Goal: Task Accomplishment & Management: Use online tool/utility

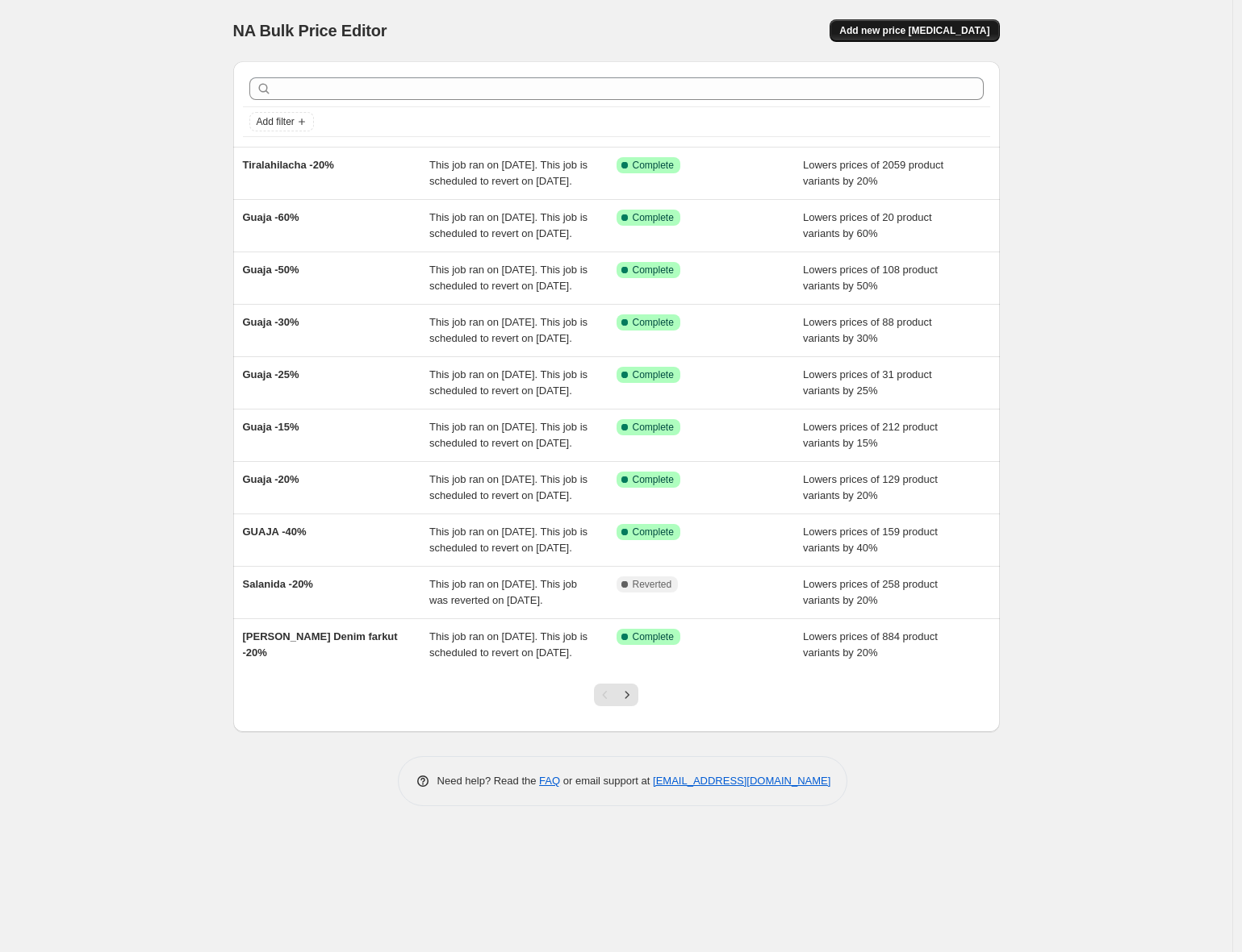
click at [975, 29] on span "Add new price [MEDICAL_DATA]" at bounding box center [913, 30] width 150 height 13
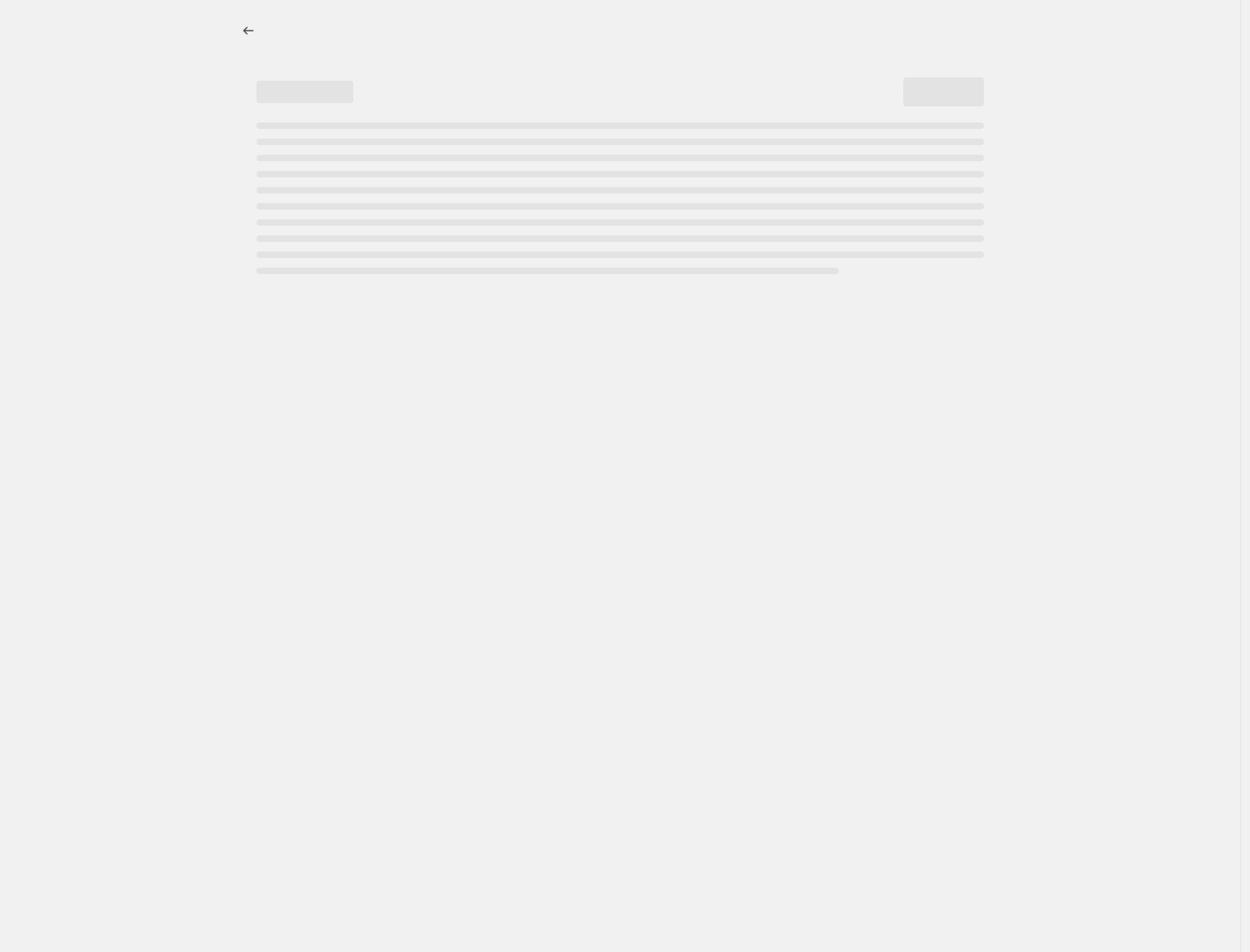
select select "percentage"
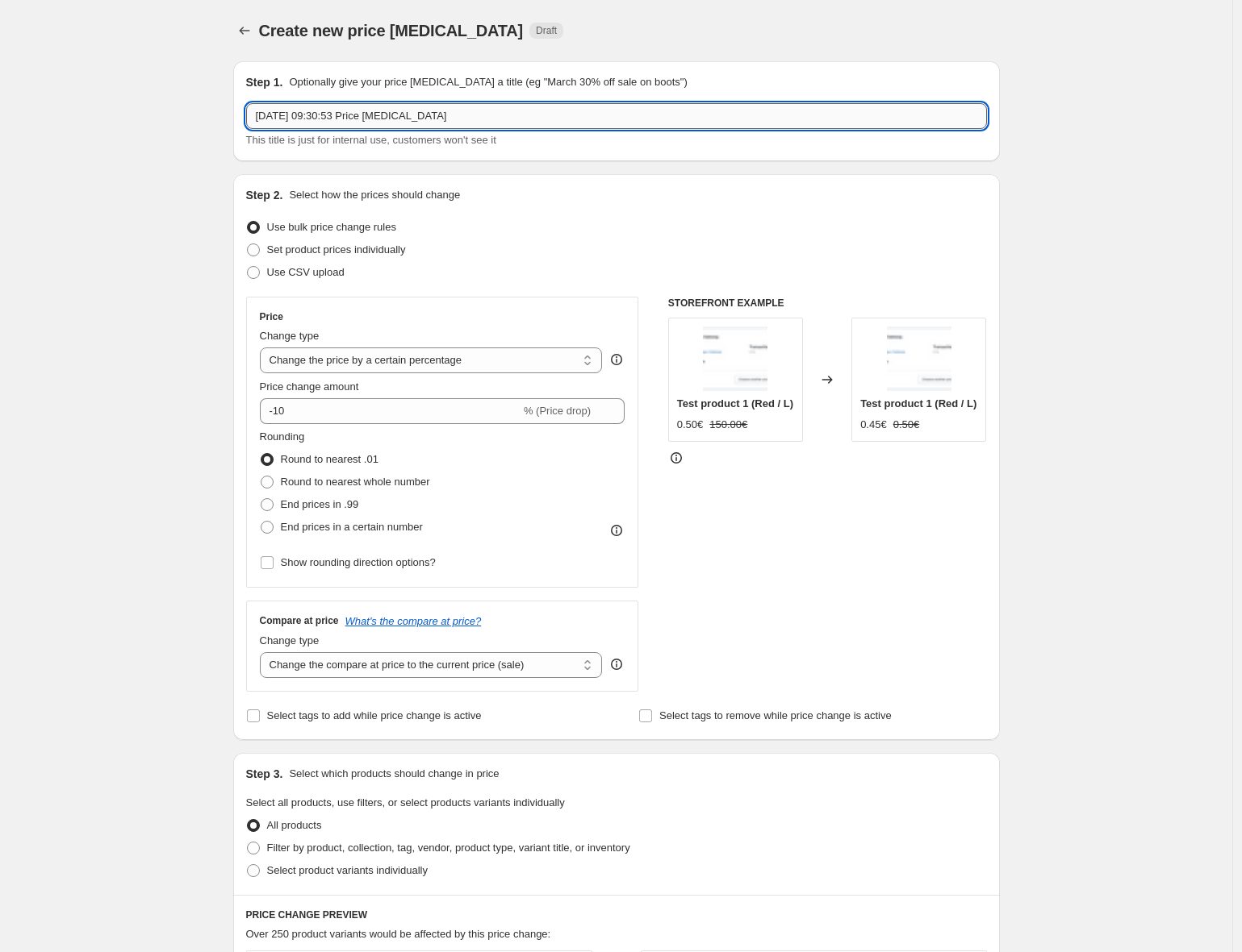
click at [440, 111] on input "[DATE] 09:30:53 Price [MEDICAL_DATA]" at bounding box center [616, 116] width 740 height 26
type input "Entelier -20%"
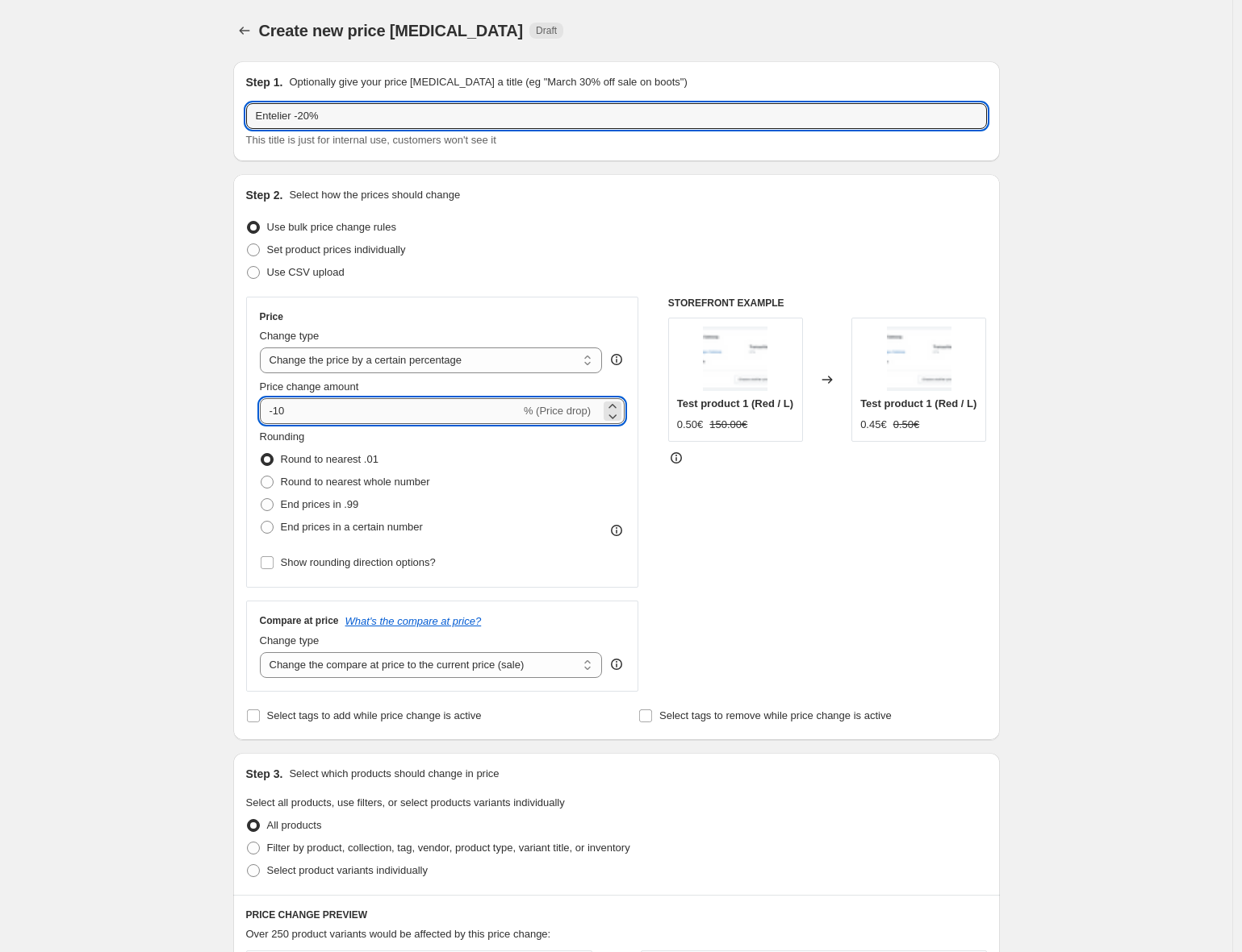
click at [288, 411] on input "-10" at bounding box center [390, 411] width 261 height 26
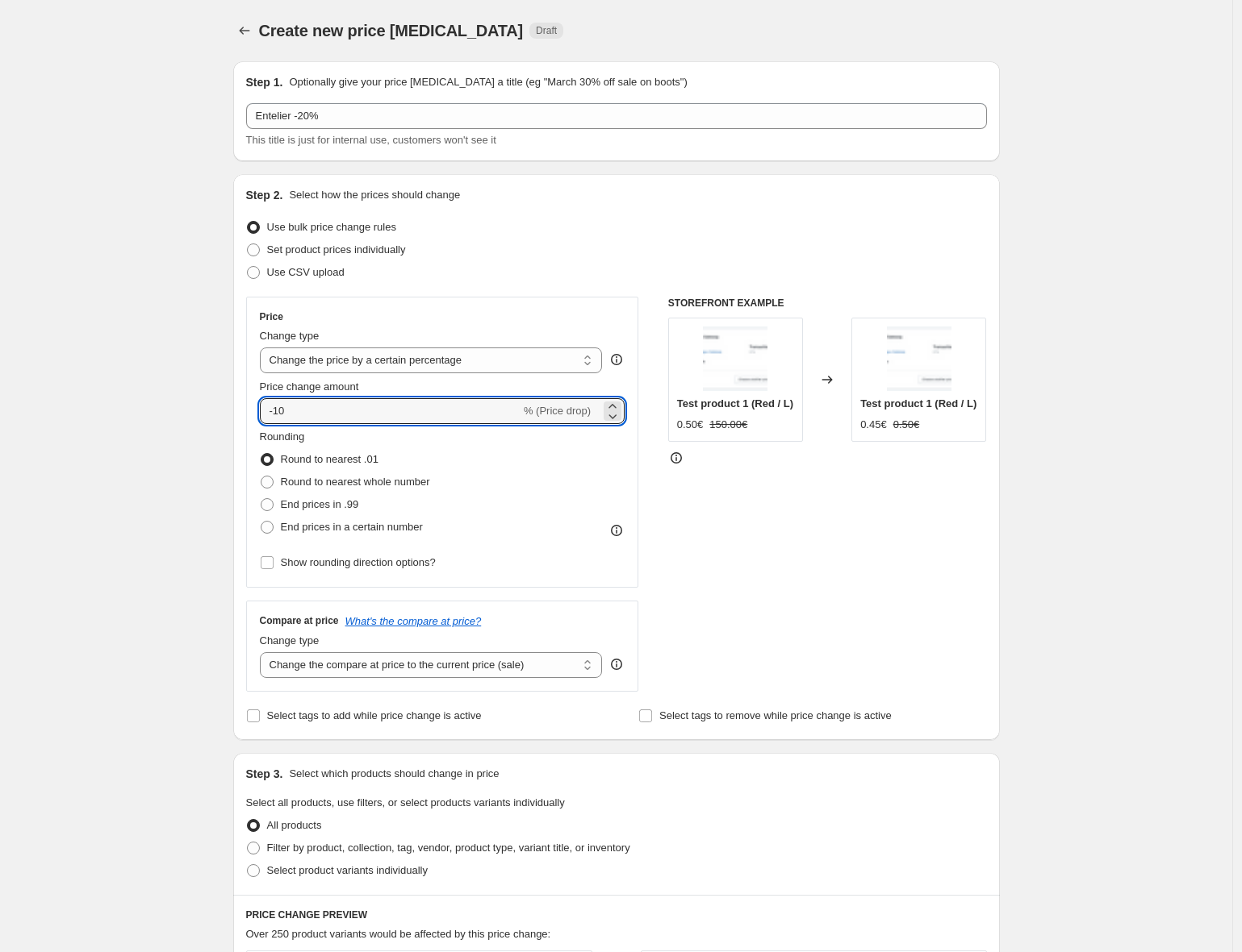
type input "-1"
type input "-20"
click at [207, 469] on div "Create new price [MEDICAL_DATA]. This page is ready Create new price [MEDICAL_D…" at bounding box center [616, 805] width 1232 height 1612
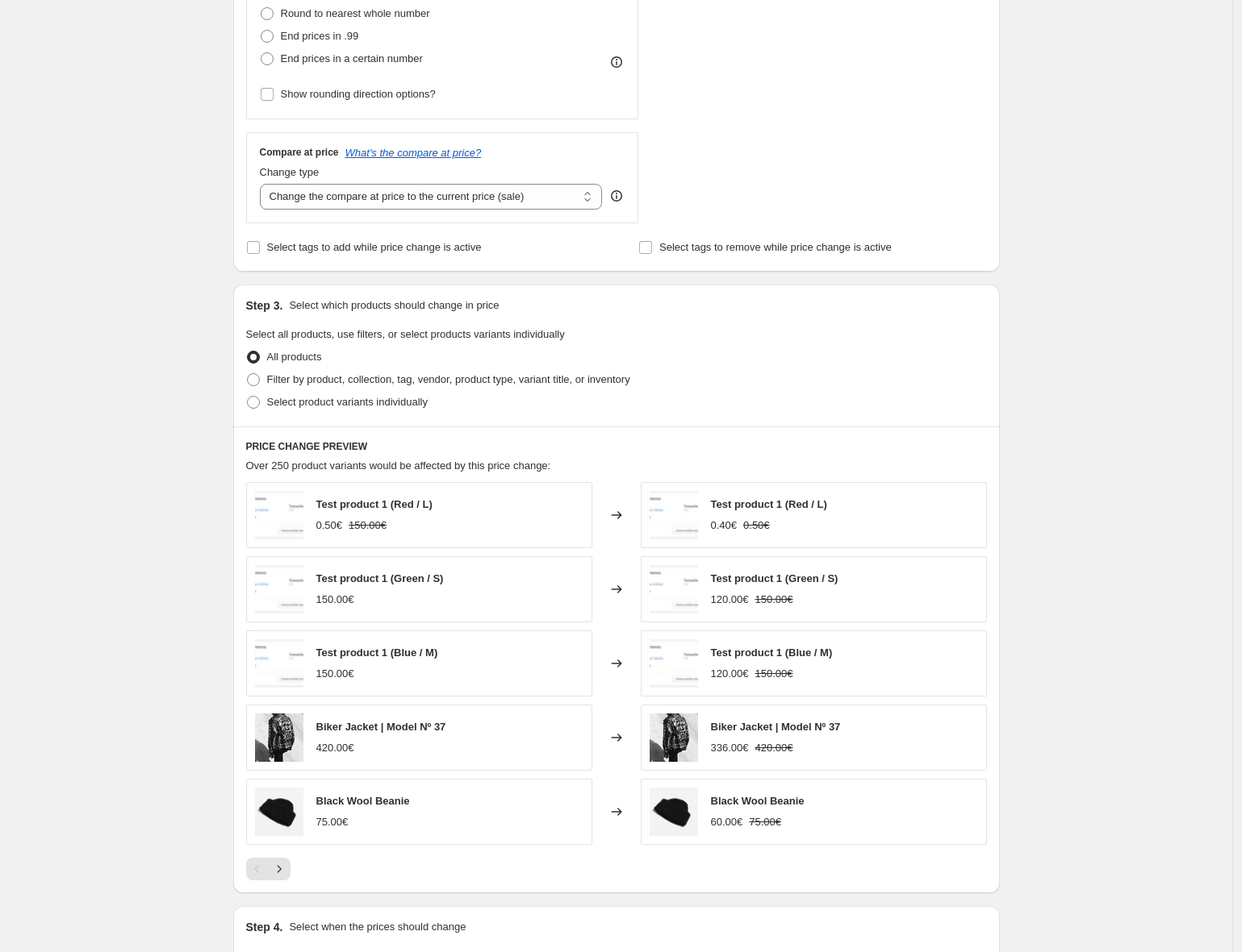
scroll to position [660, 0]
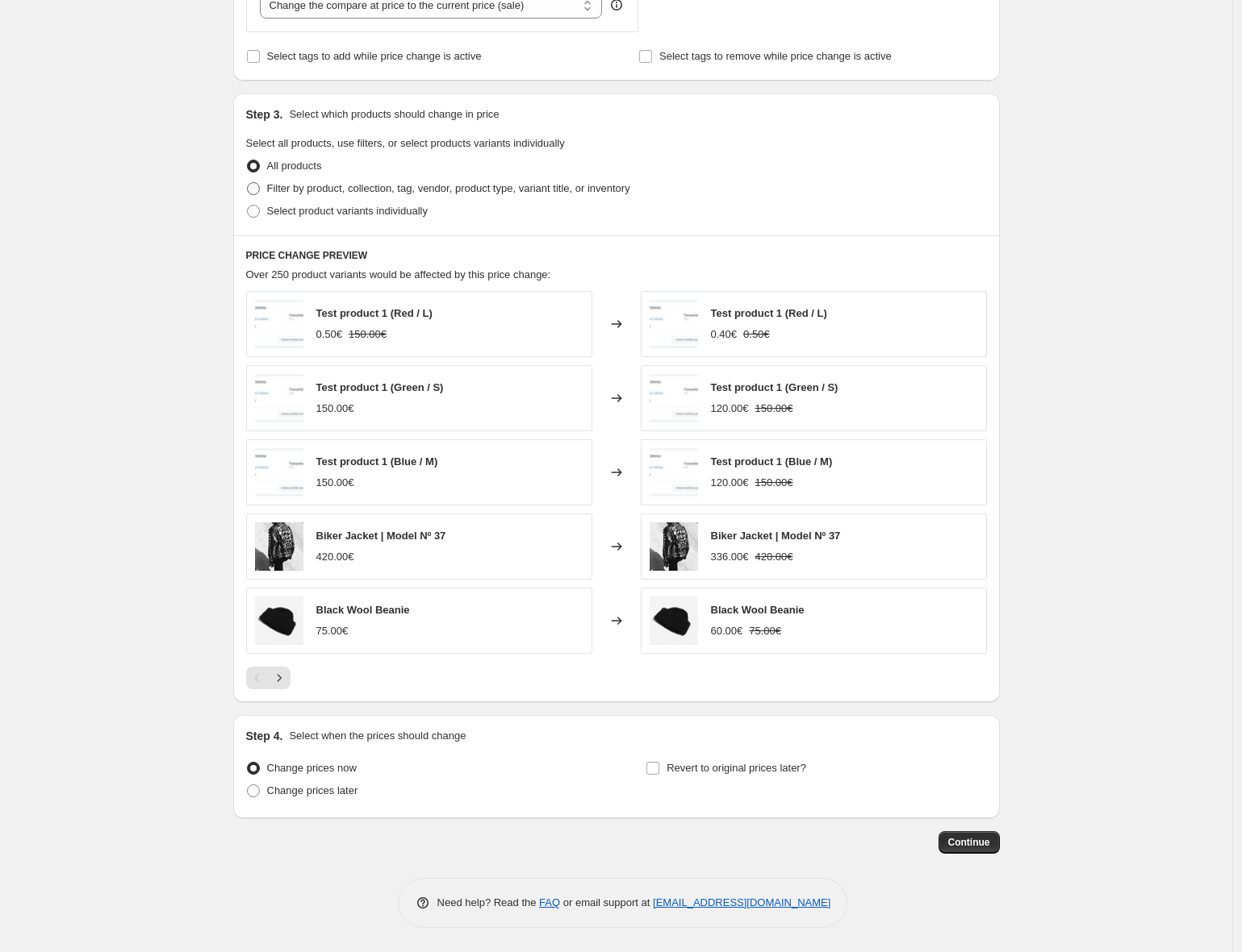
click at [377, 188] on span "Filter by product, collection, tag, vendor, product type, variant title, or inv…" at bounding box center [449, 188] width 363 height 13
click at [248, 183] on input "Filter by product, collection, tag, vendor, product type, variant title, or inv…" at bounding box center [247, 182] width 1 height 1
radio input "true"
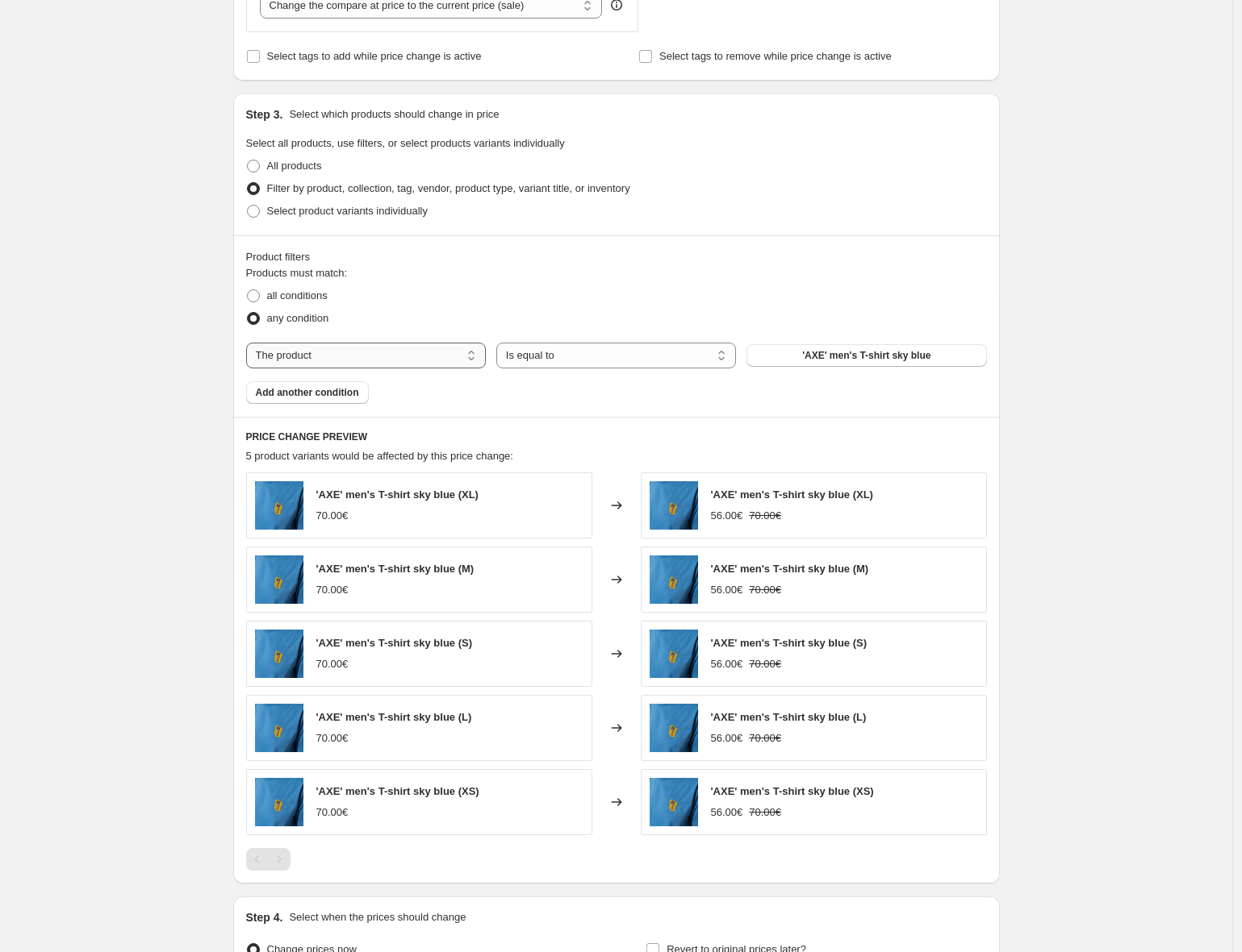
click at [361, 363] on select "The product The product's collection The product's tag The product's vendor The…" at bounding box center [366, 355] width 239 height 26
select select "collection"
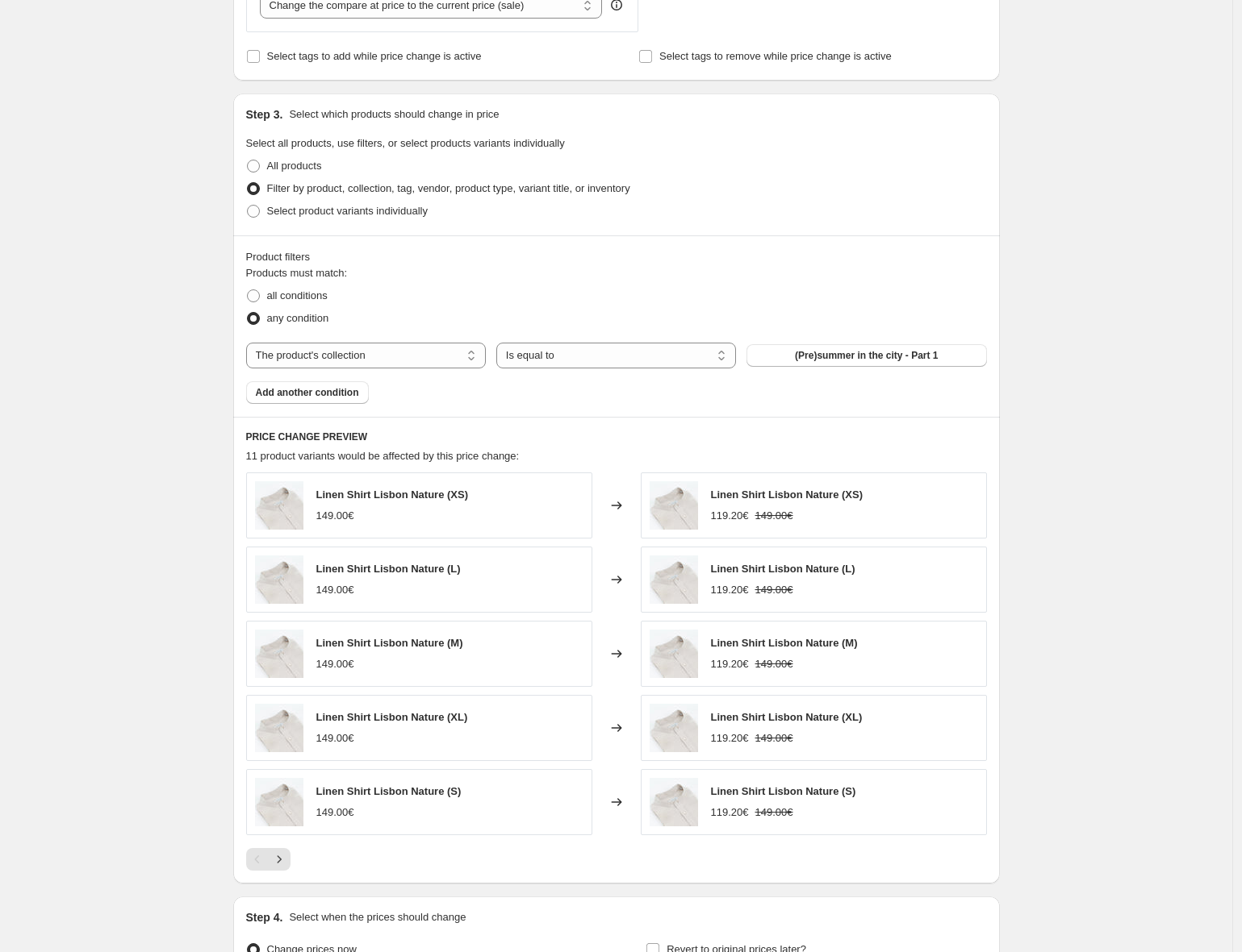
click at [888, 355] on span "(Pre)summer in the city - Part 1" at bounding box center [866, 355] width 143 height 13
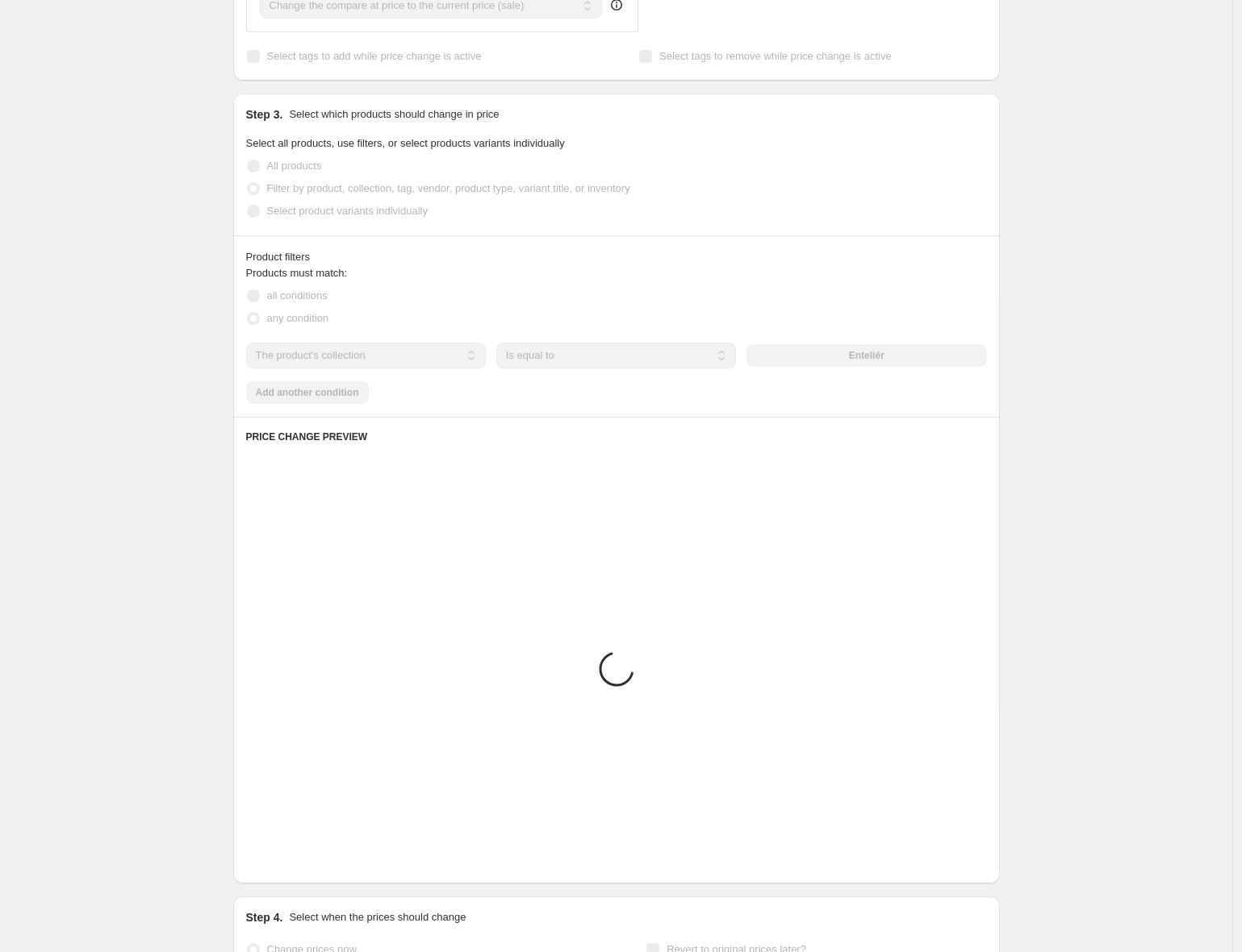
click at [314, 393] on div "Products must match: all conditions any condition The product The product's col…" at bounding box center [616, 335] width 740 height 139
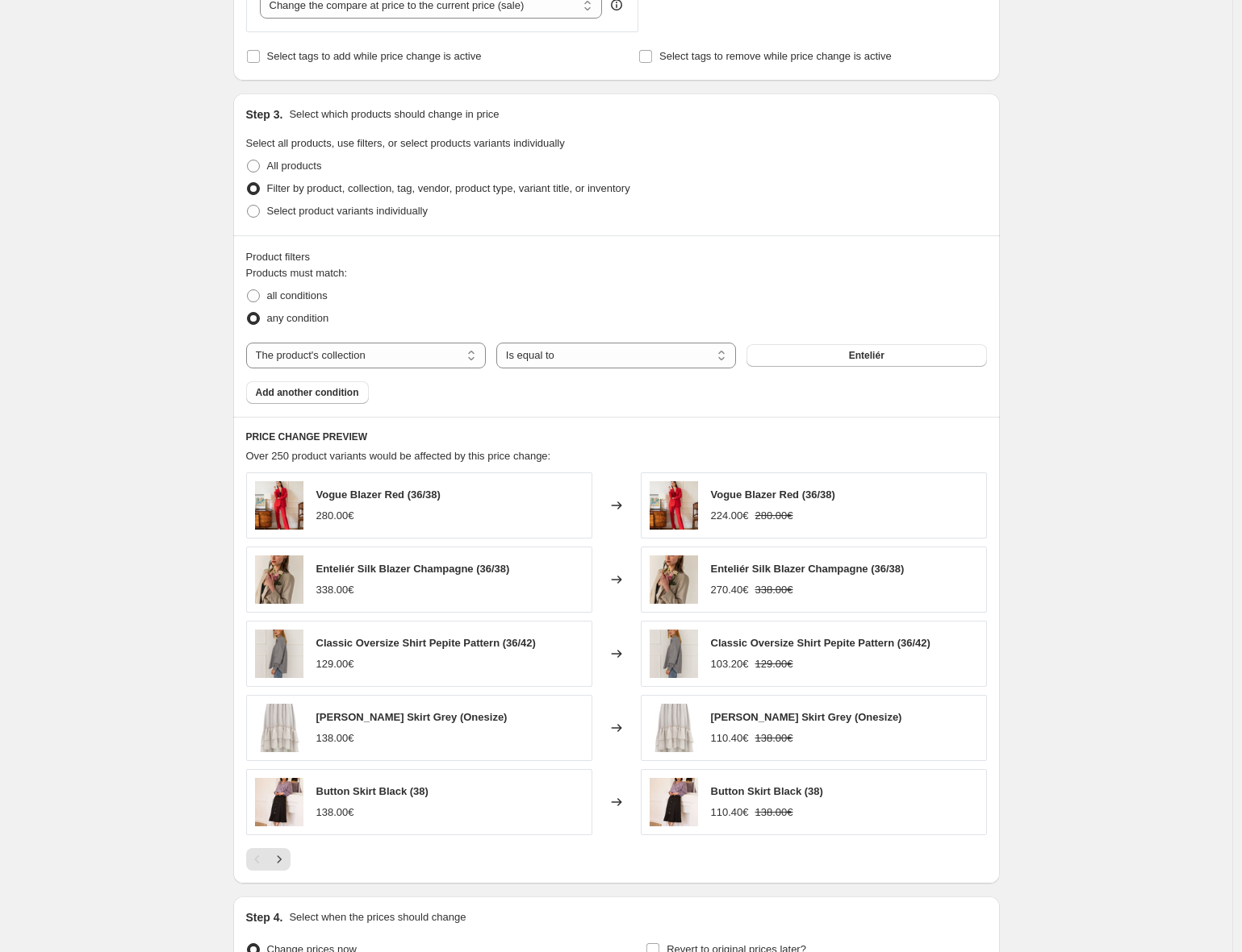
click at [314, 393] on span "Add another condition" at bounding box center [307, 392] width 103 height 13
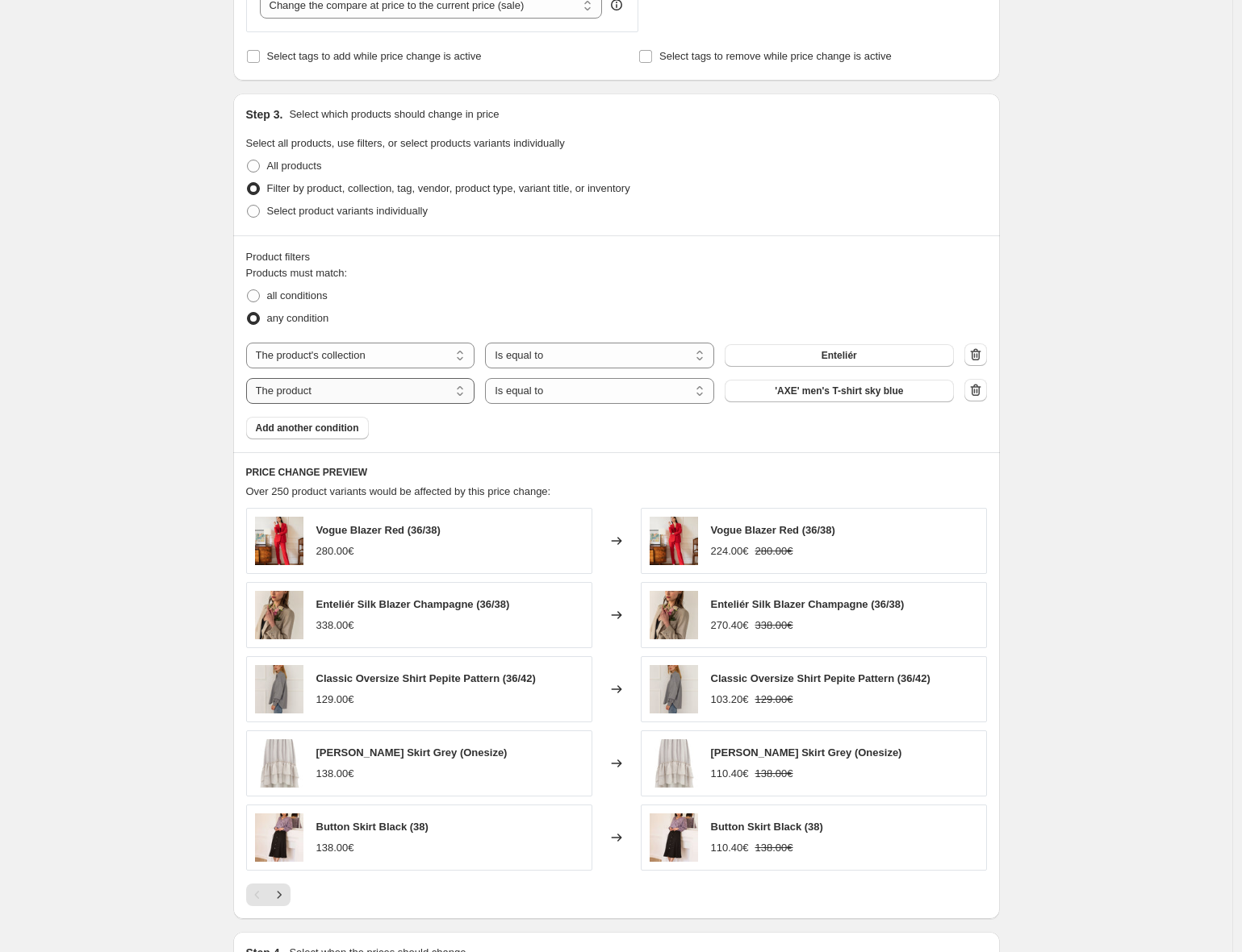
click at [409, 402] on select "The product The product's collection The product's tag The product's vendor The…" at bounding box center [360, 391] width 229 height 26
select select "product_status"
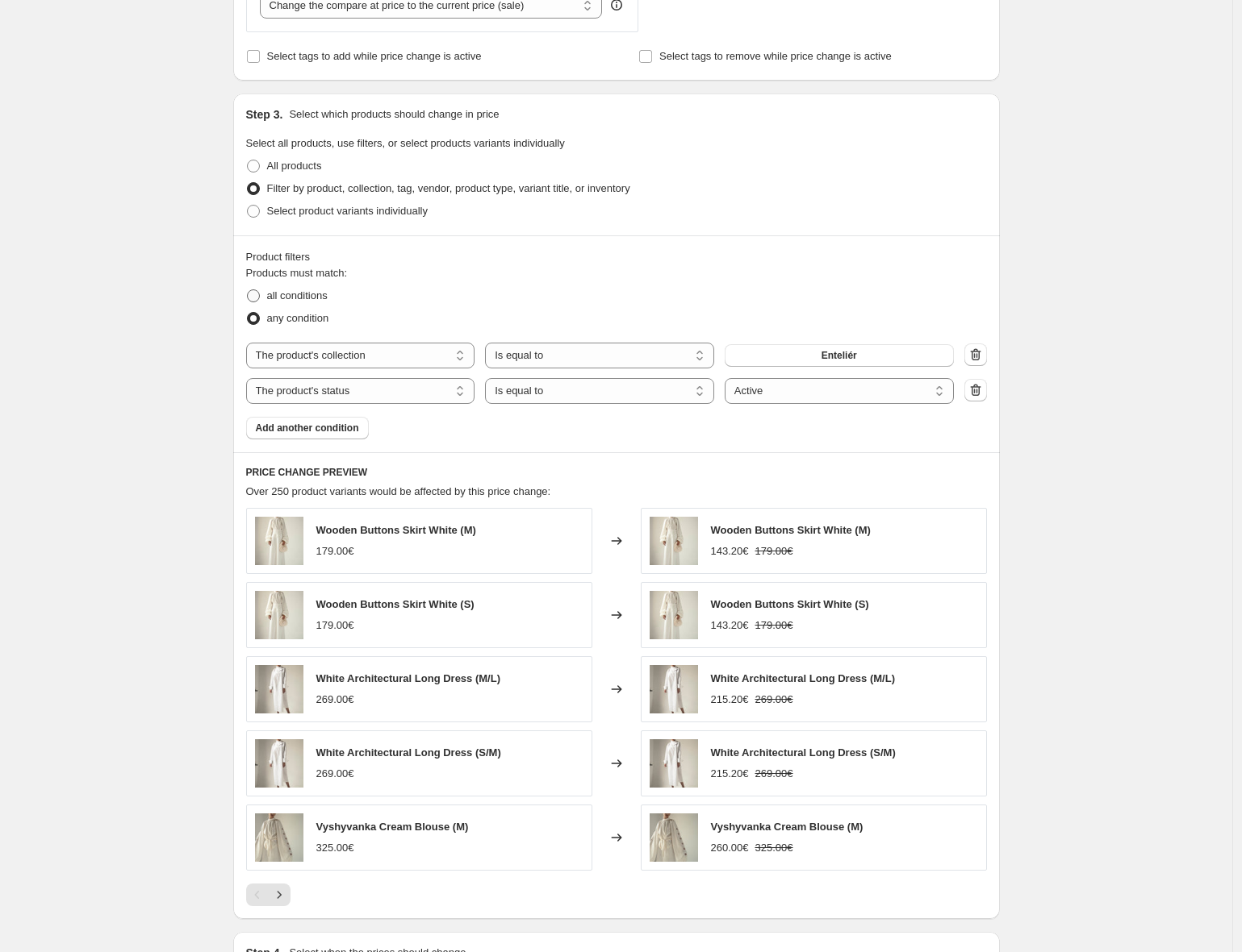
click at [293, 294] on span "all conditions" at bounding box center [297, 295] width 61 height 13
click at [248, 290] on input "all conditions" at bounding box center [247, 289] width 1 height 1
radio input "true"
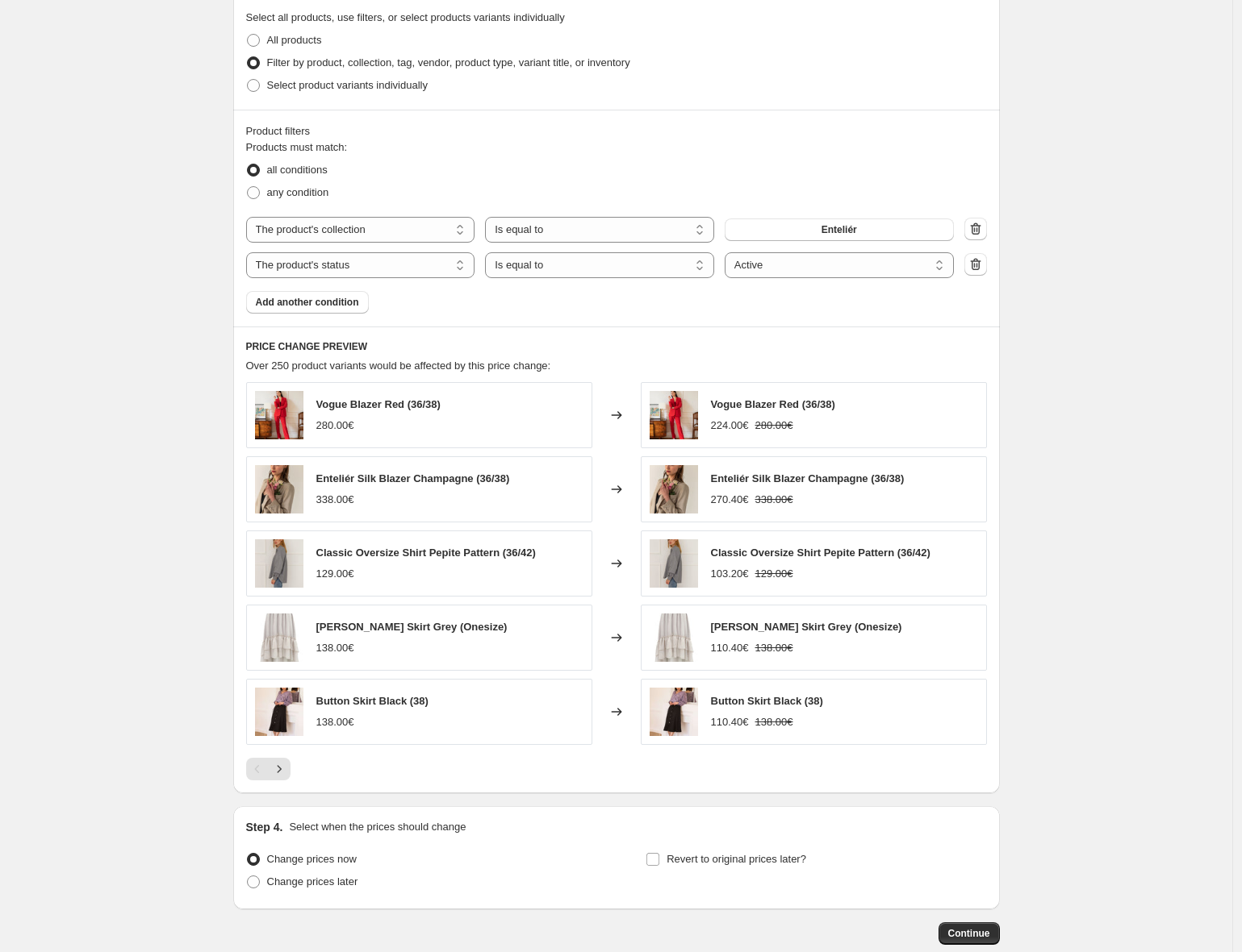
scroll to position [877, 0]
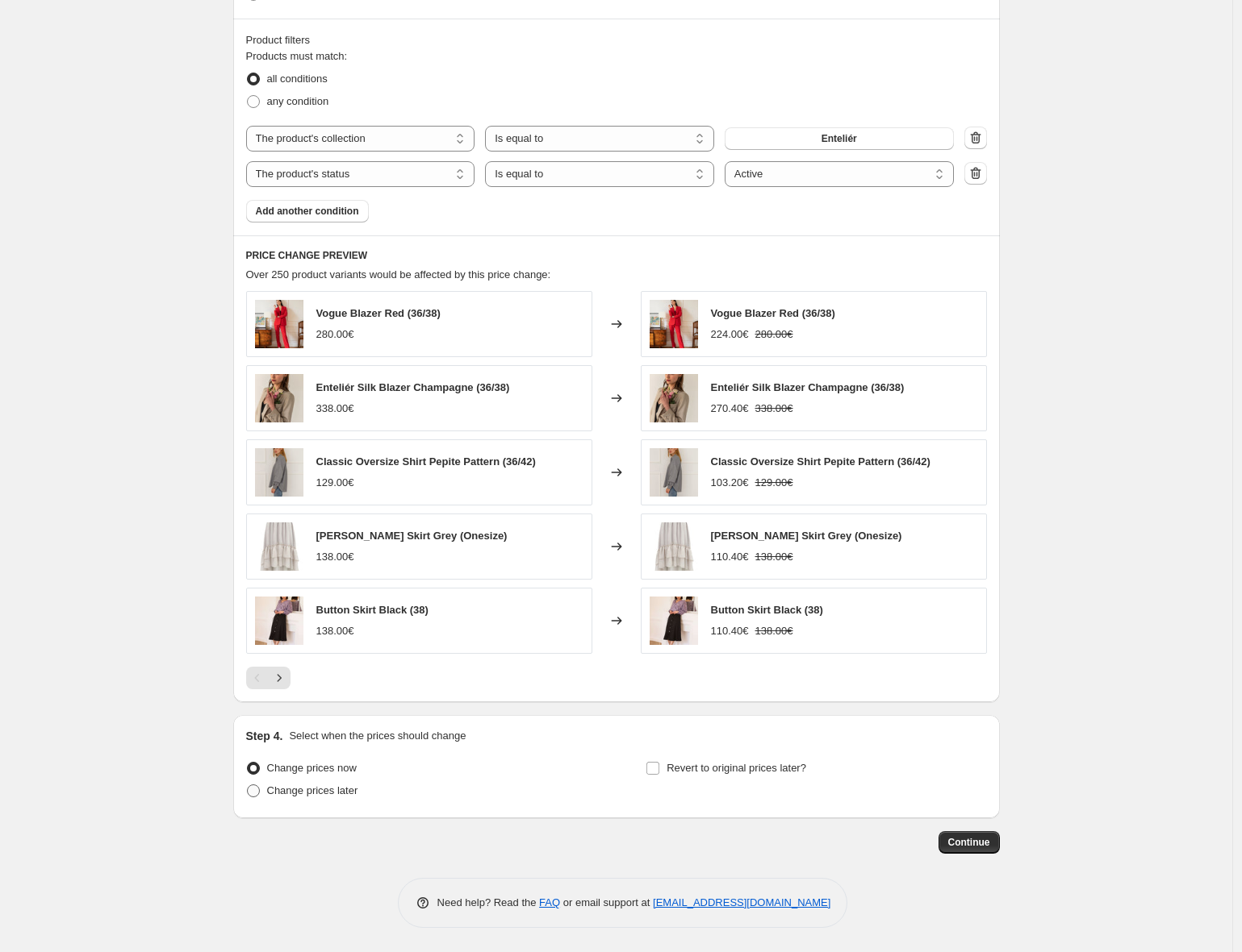
click at [313, 794] on span "Change prices later" at bounding box center [313, 790] width 91 height 13
click at [248, 785] on input "Change prices later" at bounding box center [247, 784] width 1 height 1
radio input "true"
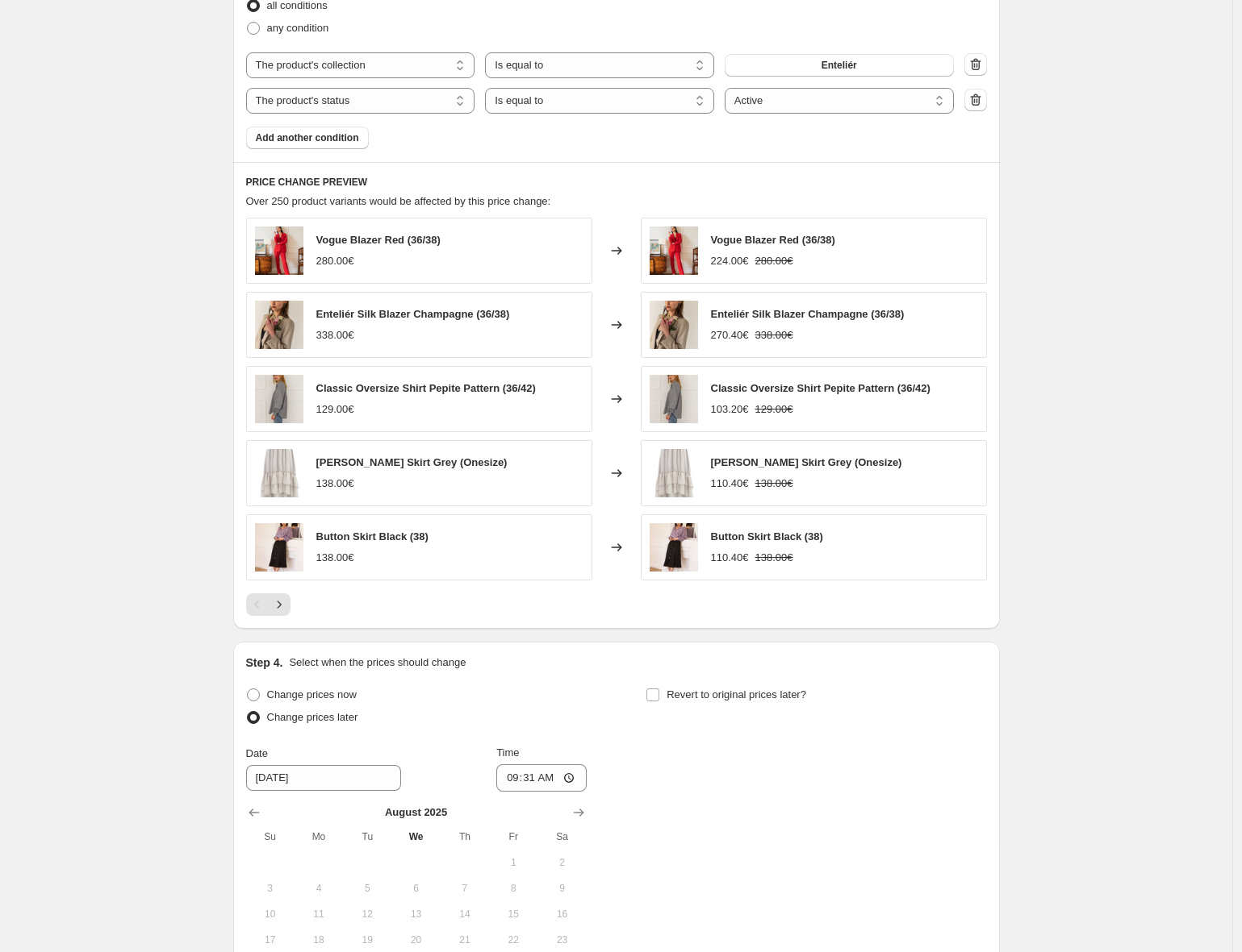
scroll to position [1178, 0]
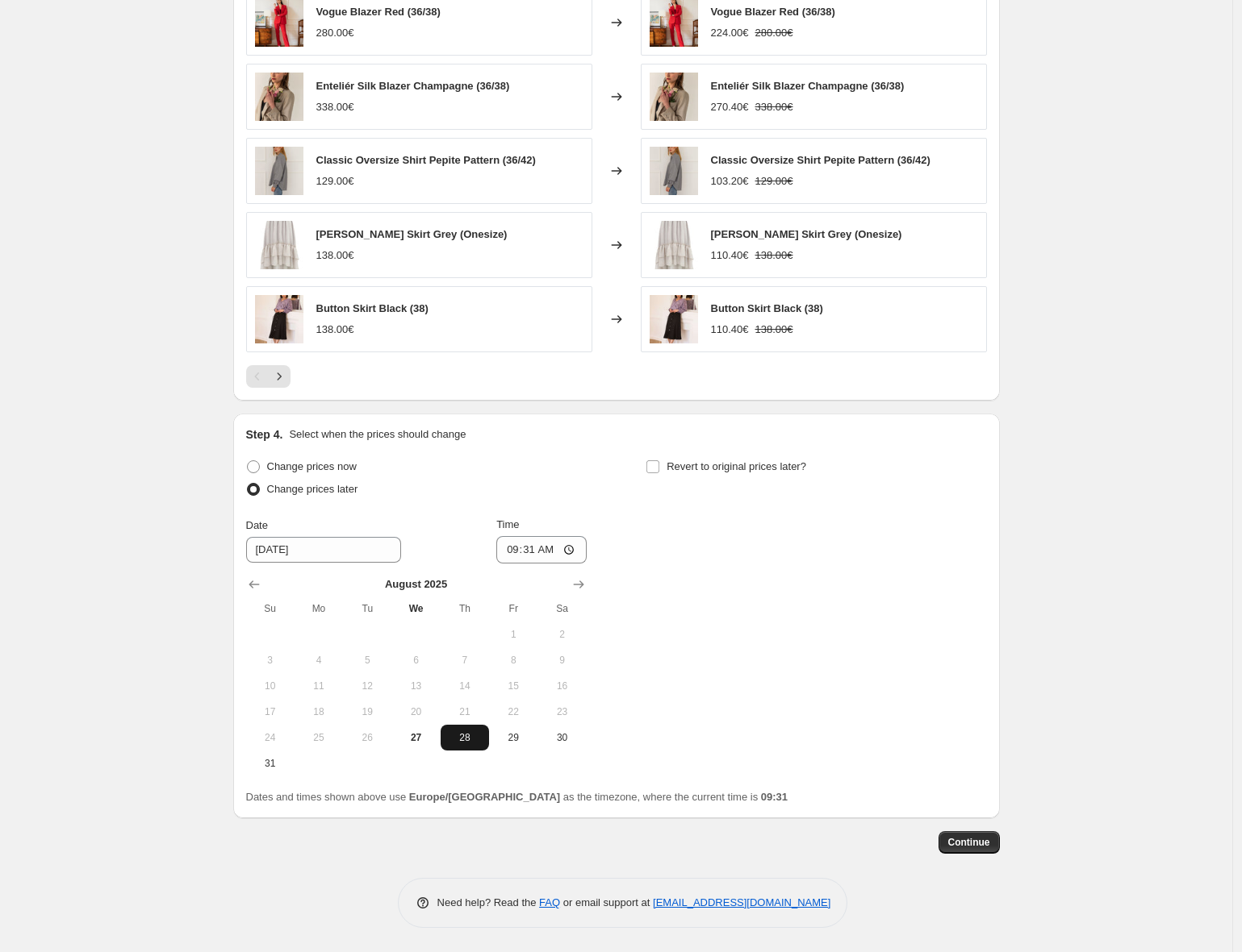
click at [471, 739] on span "28" at bounding box center [464, 737] width 36 height 13
click at [530, 552] on input "09:31" at bounding box center [541, 550] width 91 height 27
type input "00:00"
click at [734, 462] on span "Revert to original prices later?" at bounding box center [736, 466] width 140 height 13
click at [659, 462] on input "Revert to original prices later?" at bounding box center [652, 466] width 13 height 13
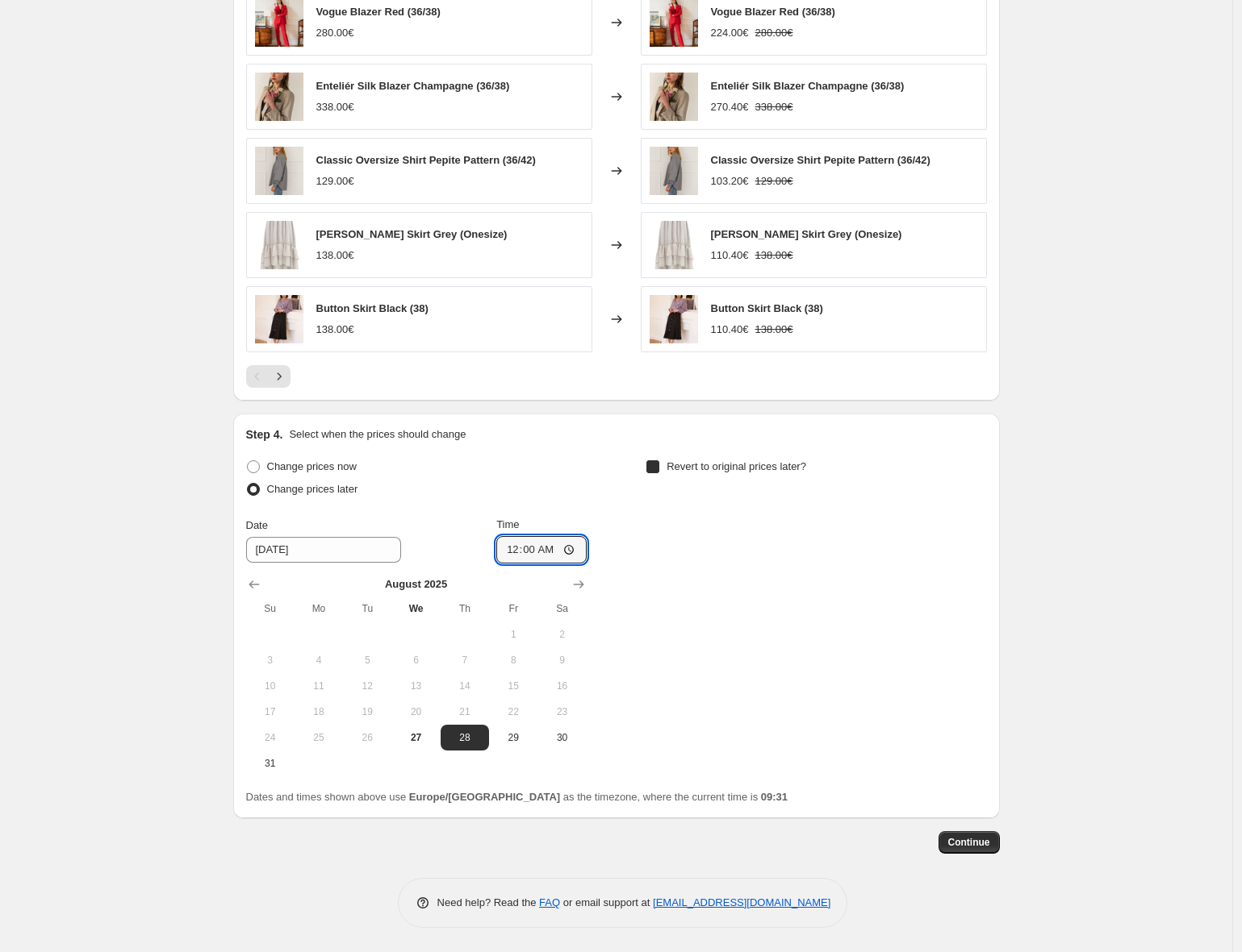
checkbox input "true"
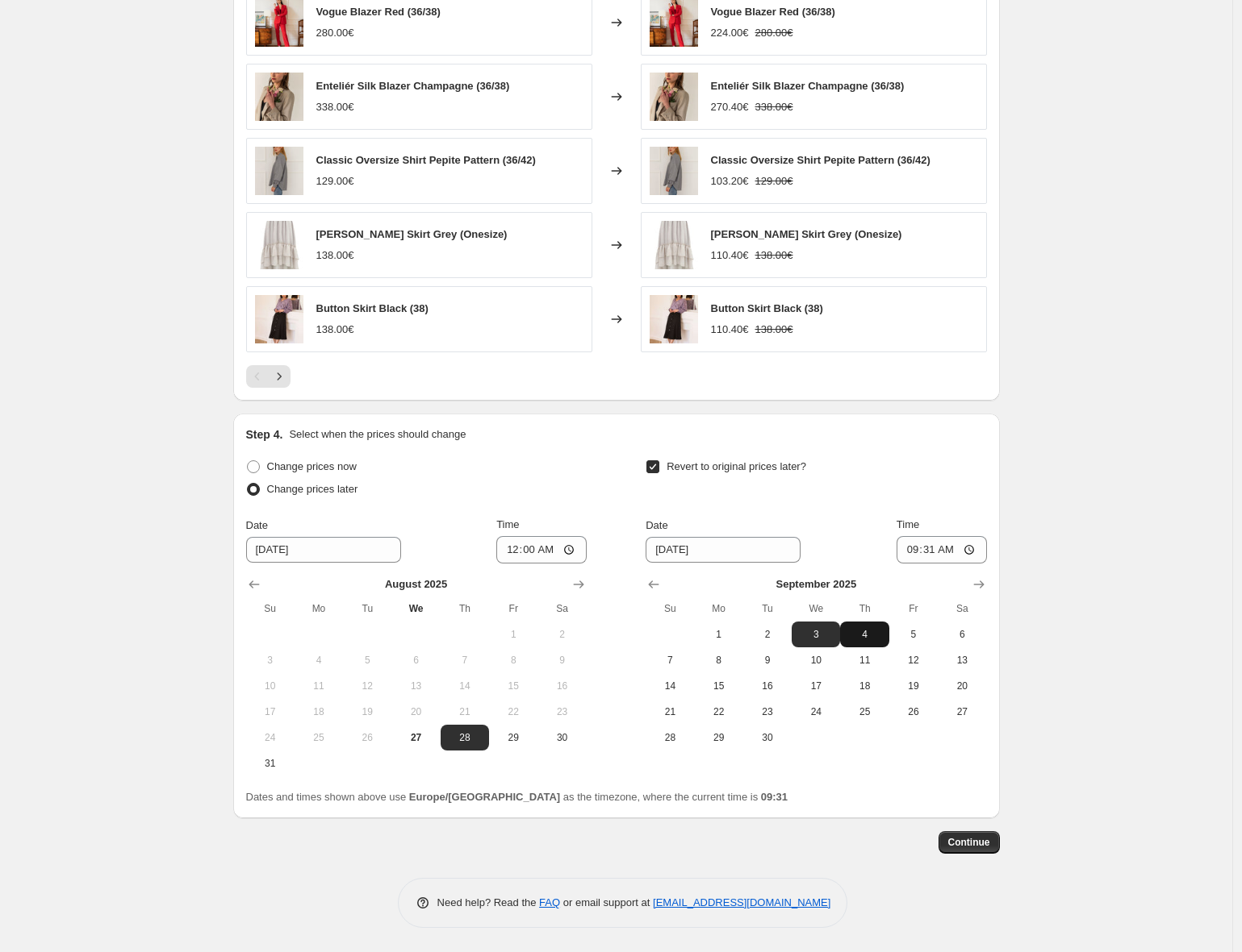
click at [873, 635] on span "4" at bounding box center [864, 634] width 36 height 13
type input "[DATE]"
click at [931, 553] on input "09:31" at bounding box center [942, 550] width 91 height 27
type input "03:00"
click at [989, 844] on span "Continue" at bounding box center [968, 842] width 41 height 13
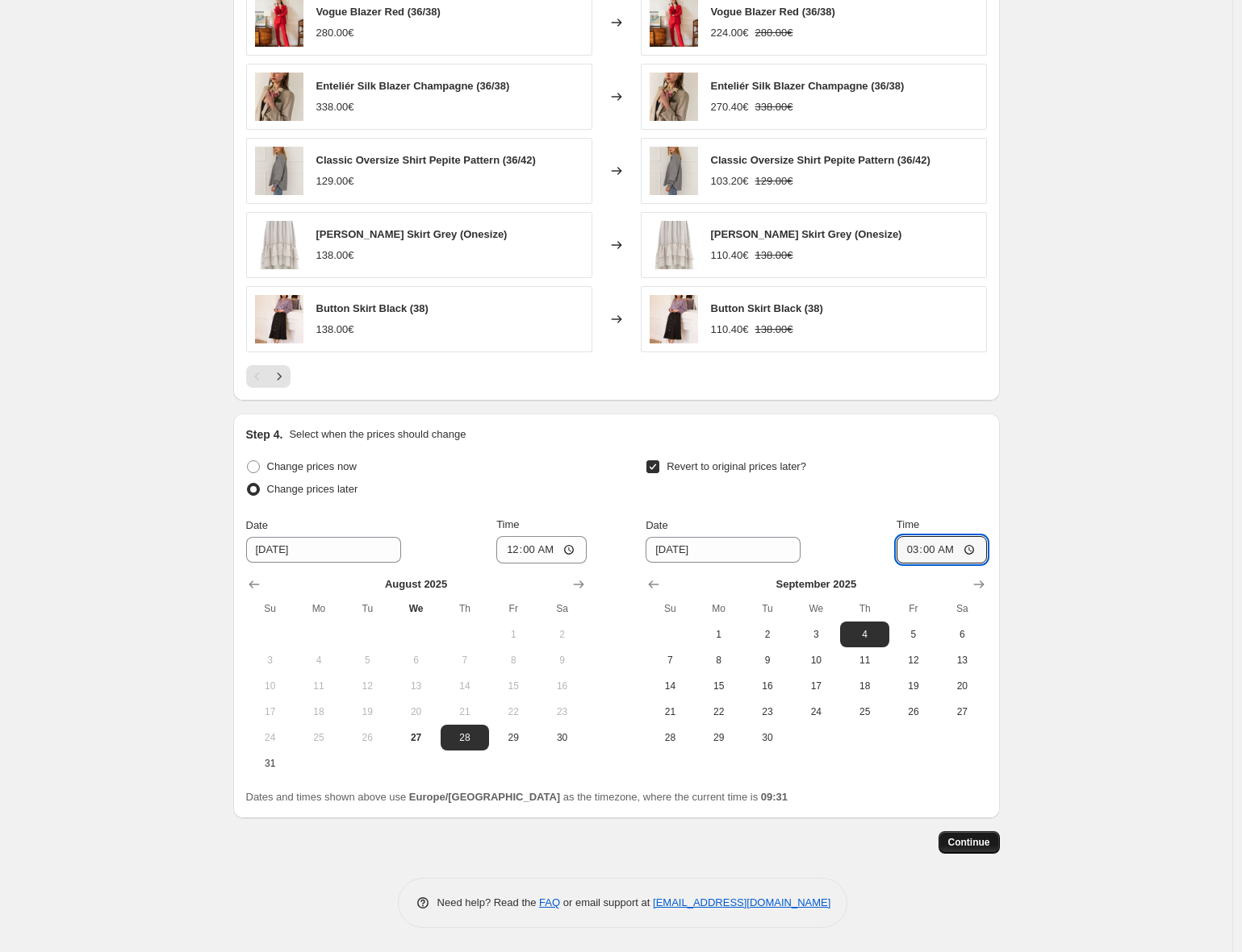
scroll to position [0, 0]
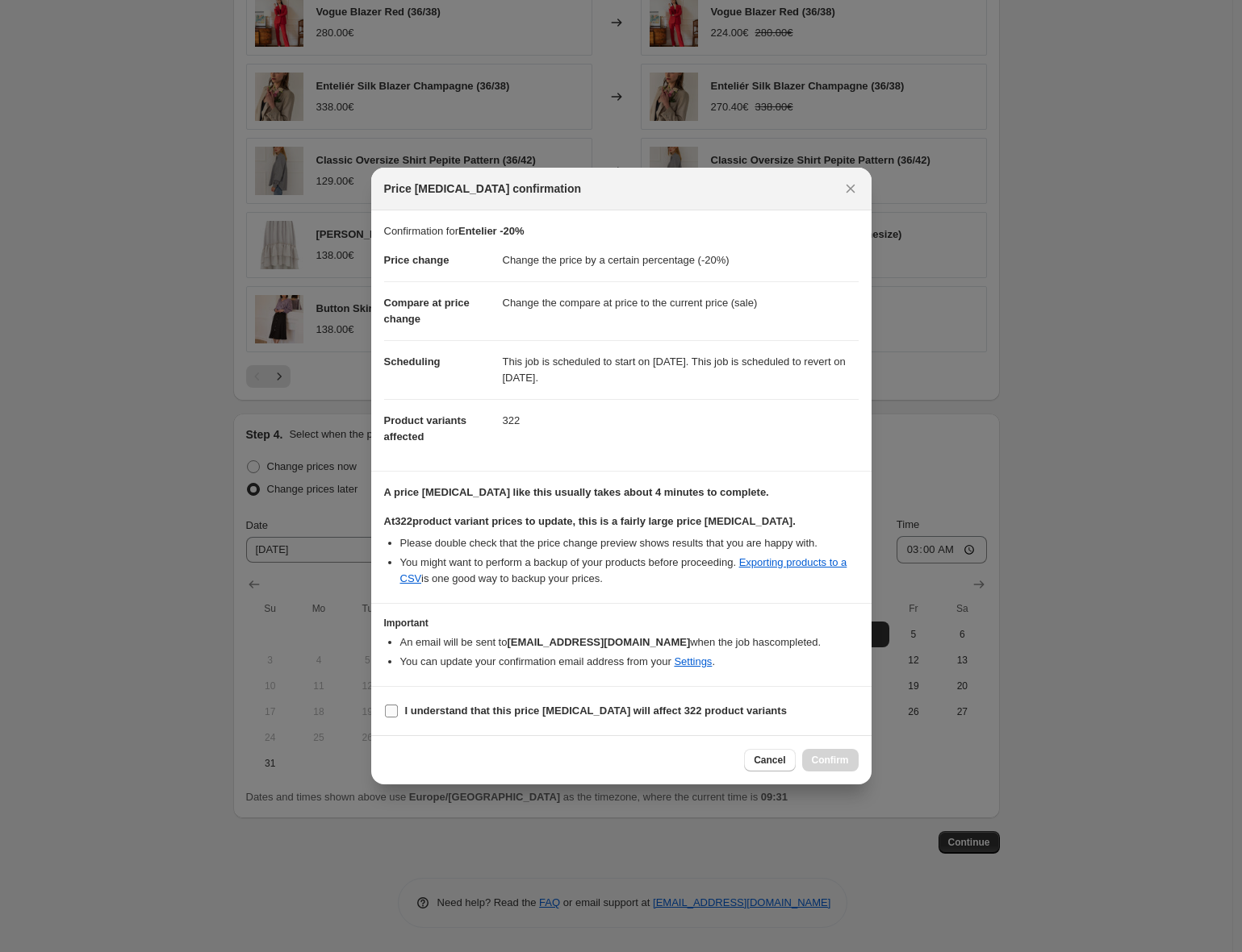
click at [643, 709] on b "I understand that this price [MEDICAL_DATA] will affect 322 product variants" at bounding box center [595, 711] width 381 height 13
click at [398, 709] on input "I understand that this price [MEDICAL_DATA] will affect 322 product variants" at bounding box center [391, 711] width 13 height 13
checkbox input "true"
click at [833, 761] on span "Confirm" at bounding box center [830, 760] width 37 height 13
